Goal: Task Accomplishment & Management: Manage account settings

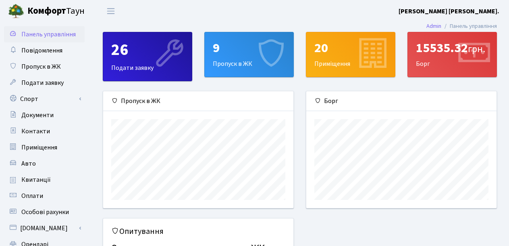
scroll to position [117, 190]
click at [44, 32] on span "Панель управління" at bounding box center [48, 34] width 54 height 9
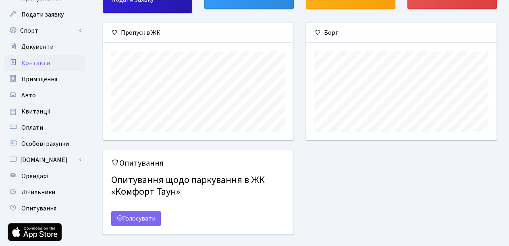
scroll to position [81, 0]
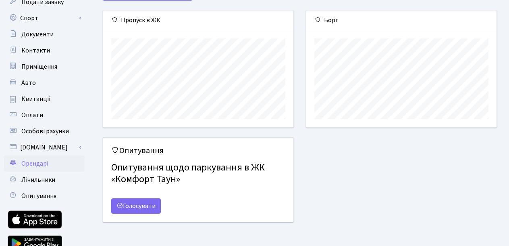
click at [39, 163] on span "Орендарі" at bounding box center [34, 163] width 27 height 9
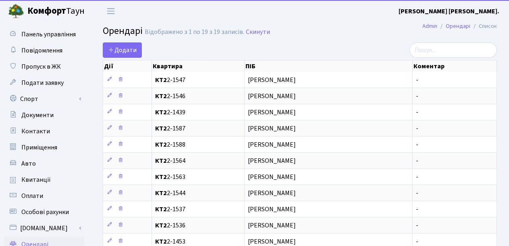
select select "25"
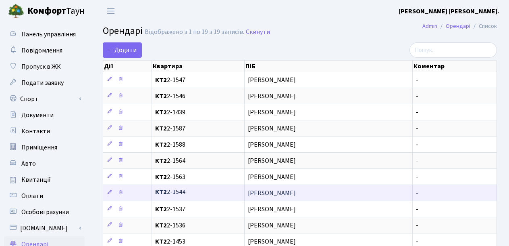
scroll to position [40, 0]
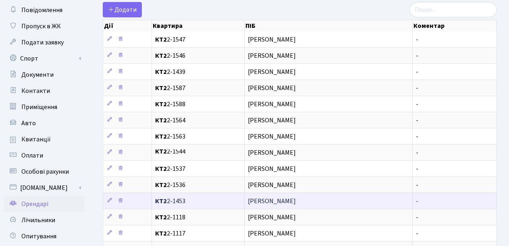
click at [209, 198] on span "КТ2 2-1453" at bounding box center [198, 201] width 86 height 6
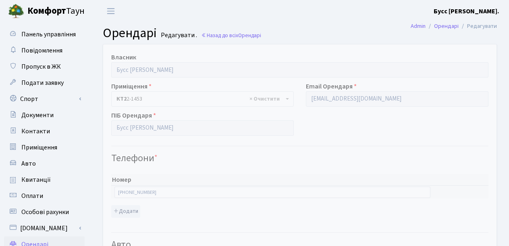
select select "1723"
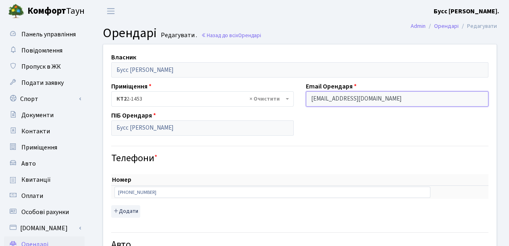
drag, startPoint x: 360, startPoint y: 99, endPoint x: 312, endPoint y: 101, distance: 48.0
click at [312, 101] on input "1453@gmail.com" at bounding box center [397, 98] width 183 height 15
